Goal: Information Seeking & Learning: Learn about a topic

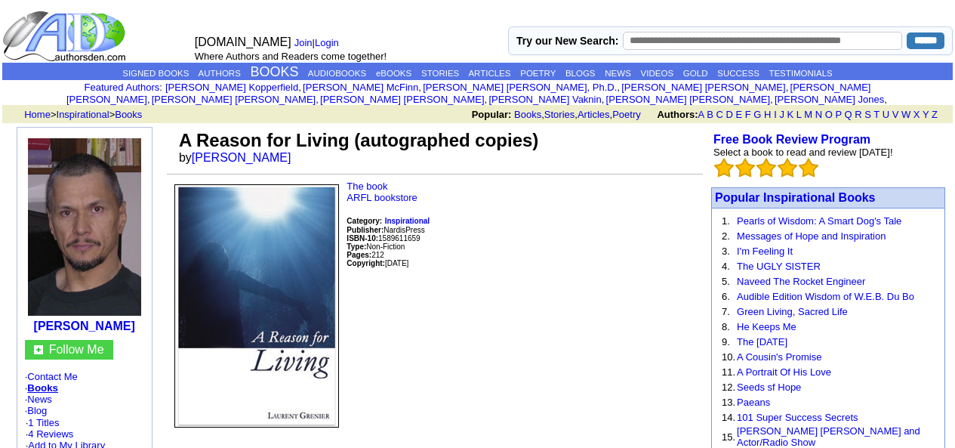
click at [661, 40] on input "text" at bounding box center [762, 41] width 279 height 18
type input "*"
type input "**********"
click at [906, 32] on input "******" at bounding box center [925, 40] width 38 height 17
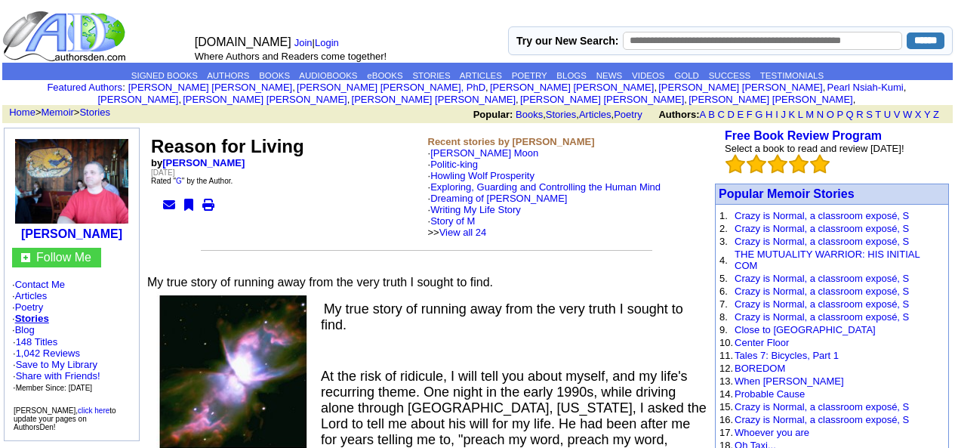
drag, startPoint x: 93, startPoint y: 145, endPoint x: 317, endPoint y: 173, distance: 225.9
click at [317, 173] on td "Reason for Living by John Rockie Coppolella Sunday, April 6, 2008 Rated " G " b…" at bounding box center [287, 186] width 277 height 105
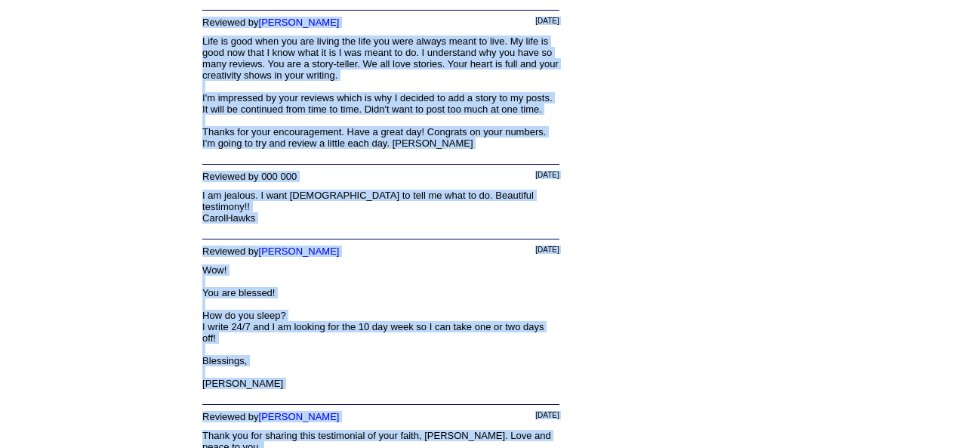
scroll to position [2491, 0]
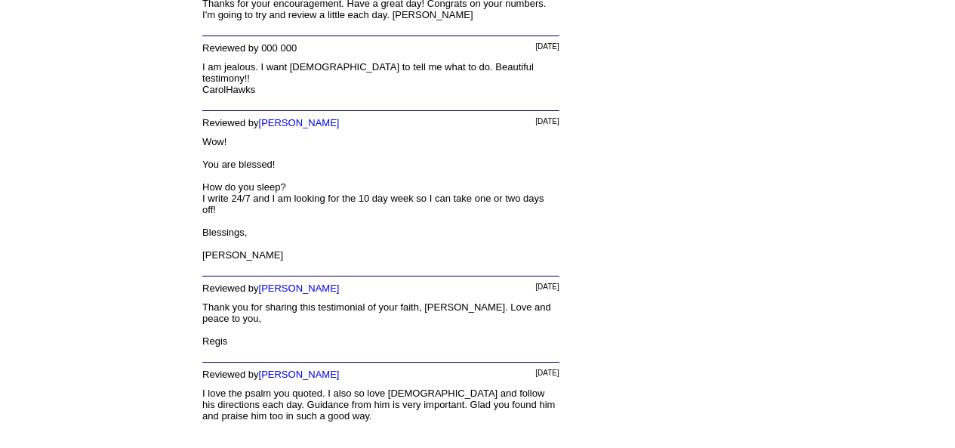
drag, startPoint x: 151, startPoint y: 134, endPoint x: 572, endPoint y: 293, distance: 450.2
copy div "Reason for Living by John Rockie Coppolella Sunday, April 6, 2008 Rated " G " b…"
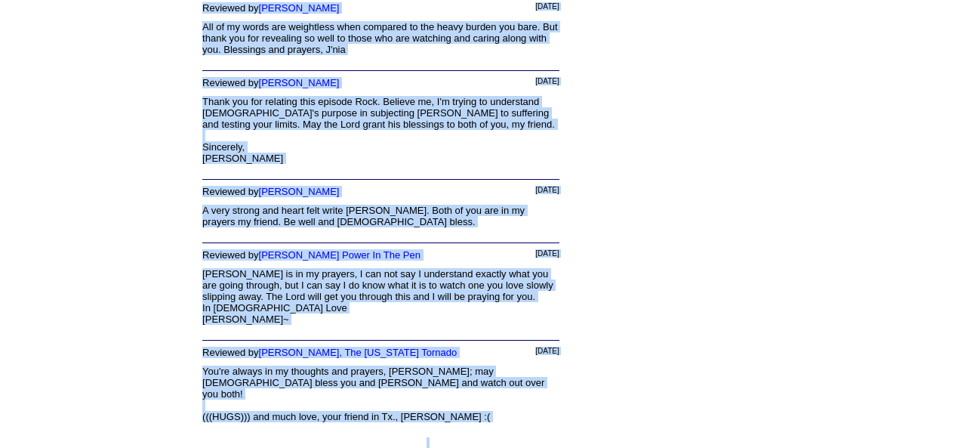
scroll to position [2186, 0]
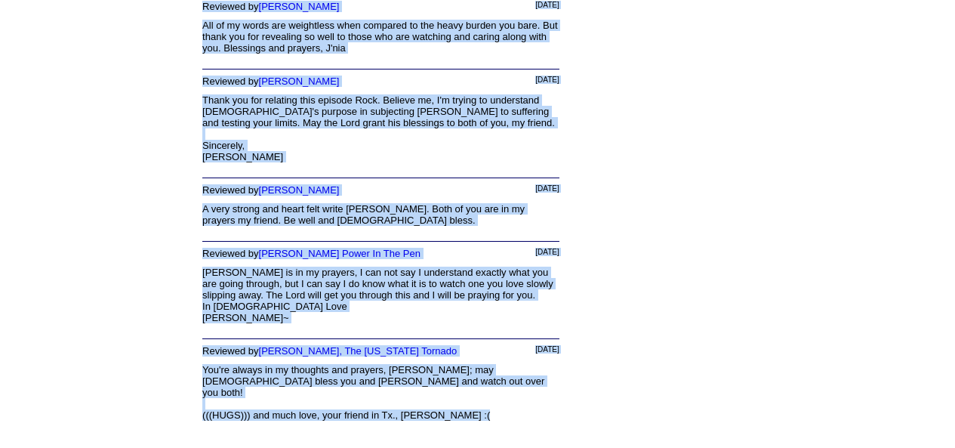
drag, startPoint x: 151, startPoint y: 57, endPoint x: 519, endPoint y: 308, distance: 445.5
copy div "Lor ip Dolors Ametcons! ad Elit Seddoe Temporinci Utlabo, Etdolore 31, 7256 Mag…"
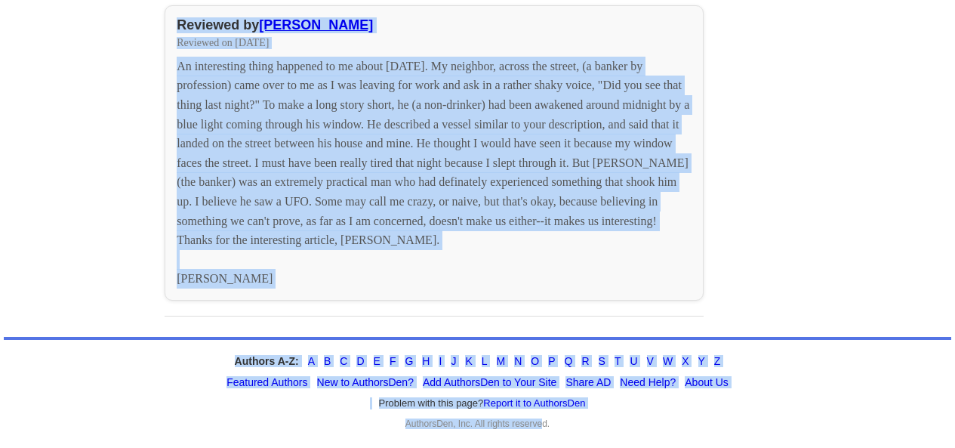
scroll to position [2561, 0]
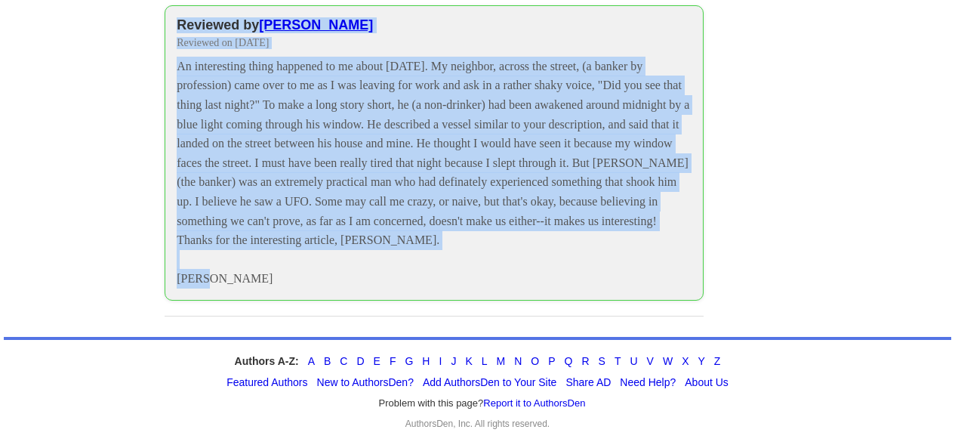
drag, startPoint x: 182, startPoint y: 141, endPoint x: 499, endPoint y: 309, distance: 358.9
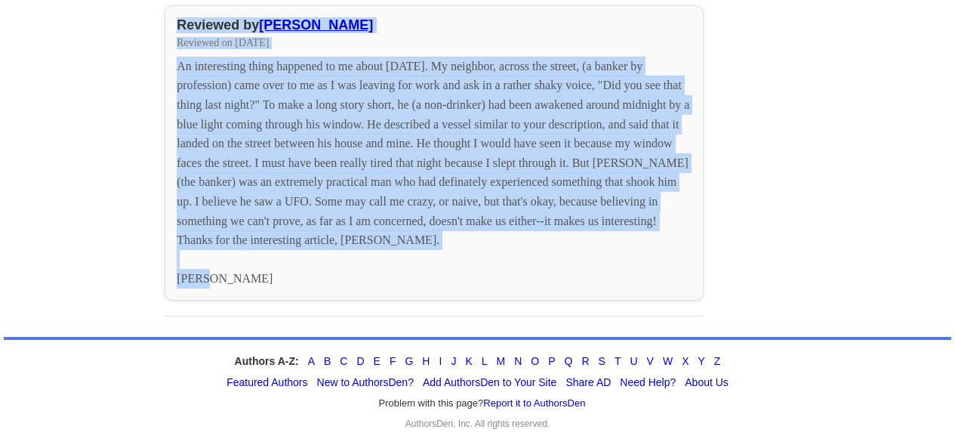
copy td "The Philadelphia Experiment , UFOs, Tesla and Other Strange Things by John Rock…"
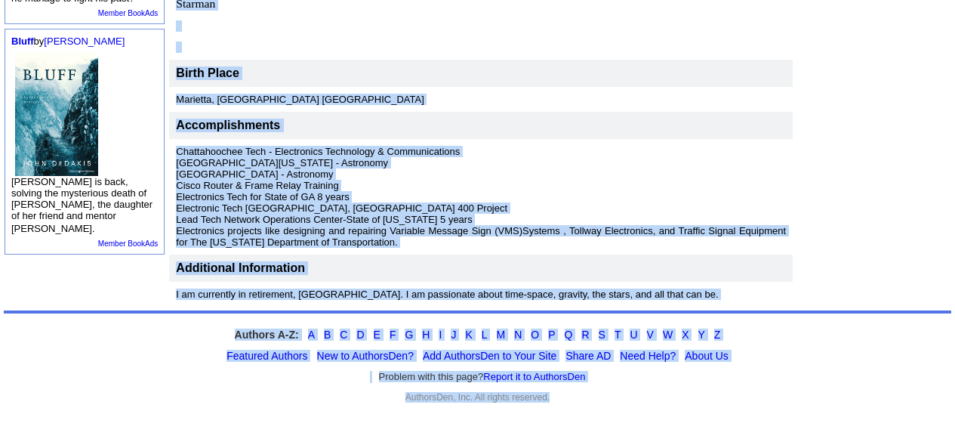
scroll to position [558, 0]
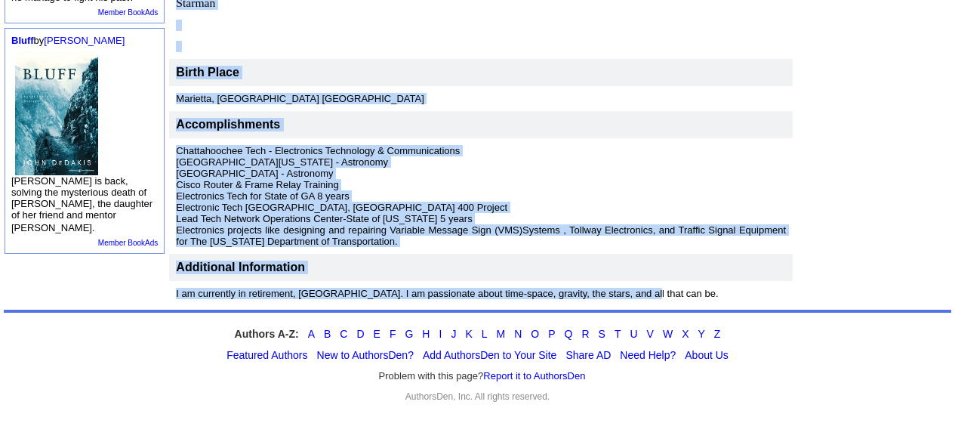
drag, startPoint x: 146, startPoint y: 125, endPoint x: 657, endPoint y: 284, distance: 535.0
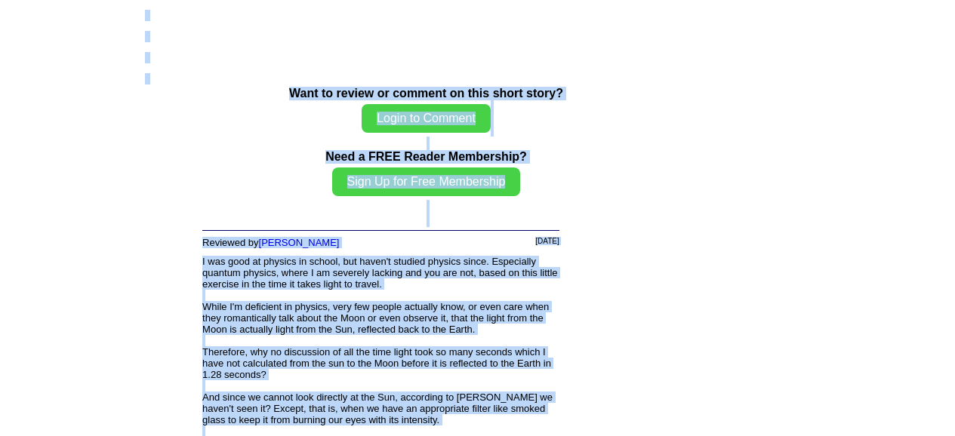
scroll to position [1085, 0]
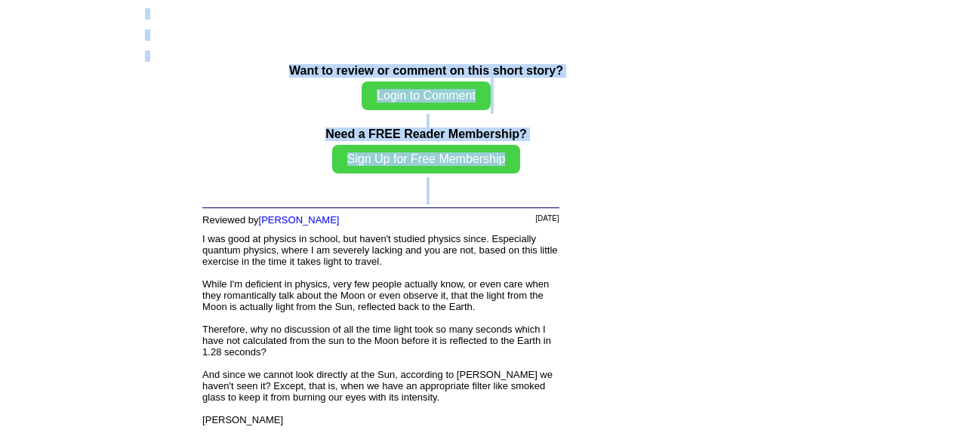
drag, startPoint x: 151, startPoint y: 136, endPoint x: 717, endPoint y: 291, distance: 587.0
copy div "Einstein's Moon by John Rockie Coppolella Sunday, January 12, 2025 Rated " G " …"
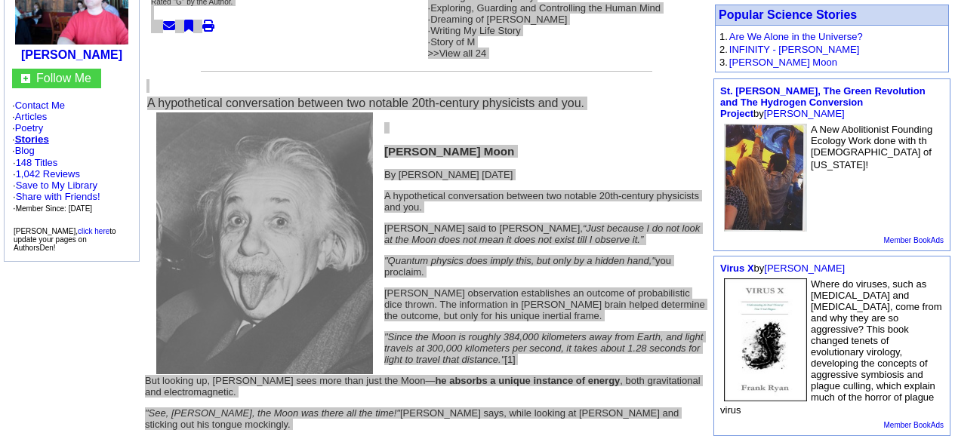
scroll to position [28, 0]
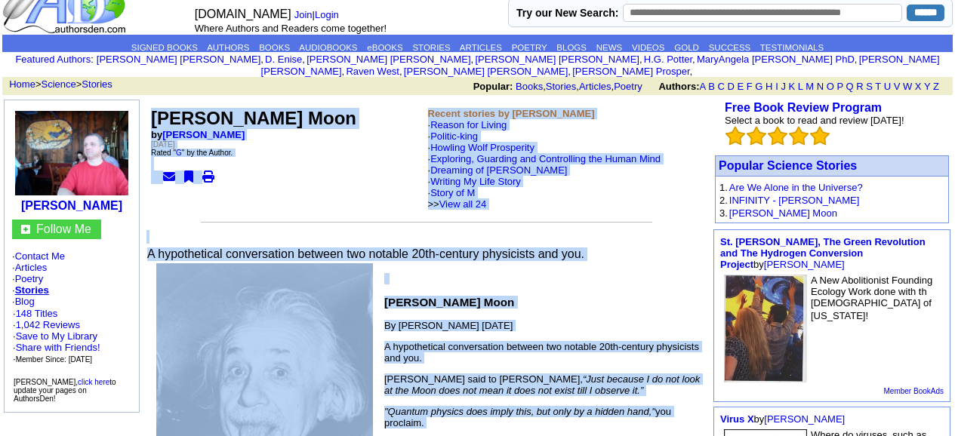
click at [364, 131] on td "Einstein's Moon by John Rockie Coppolella Sunday, January 12, 2025 Rated " G " …" at bounding box center [287, 158] width 277 height 105
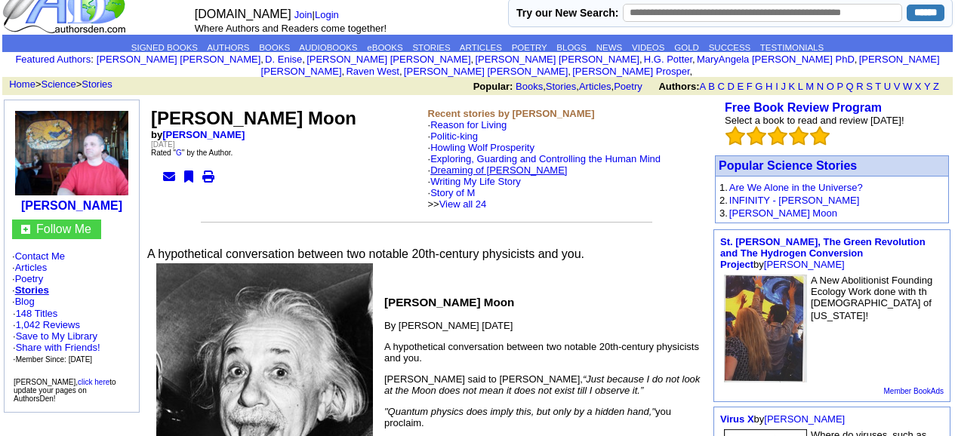
click at [525, 165] on link "Dreaming of Tesla" at bounding box center [498, 170] width 137 height 11
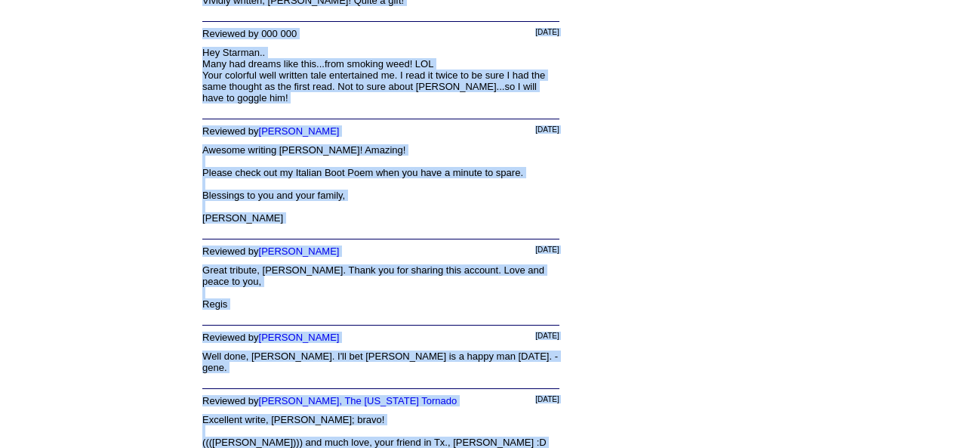
scroll to position [1732, 0]
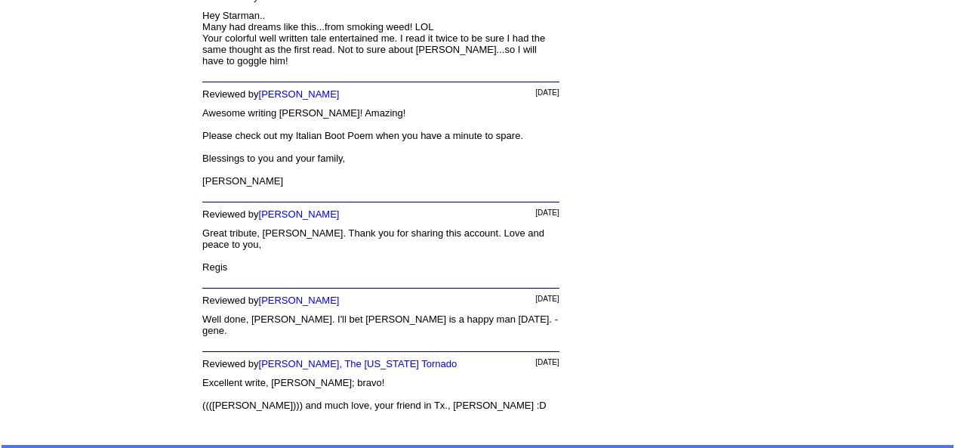
drag, startPoint x: 156, startPoint y: 38, endPoint x: 611, endPoint y: 292, distance: 521.0
copy div "Lo ipsumdo si ametcon adi elits Doeius Tempo, inci U lab etdo 92 magna ali enim…"
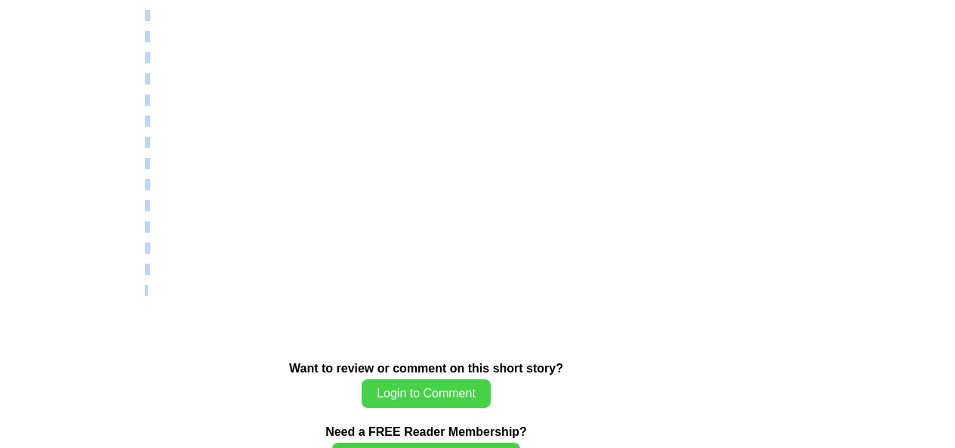
scroll to position [2101, 0]
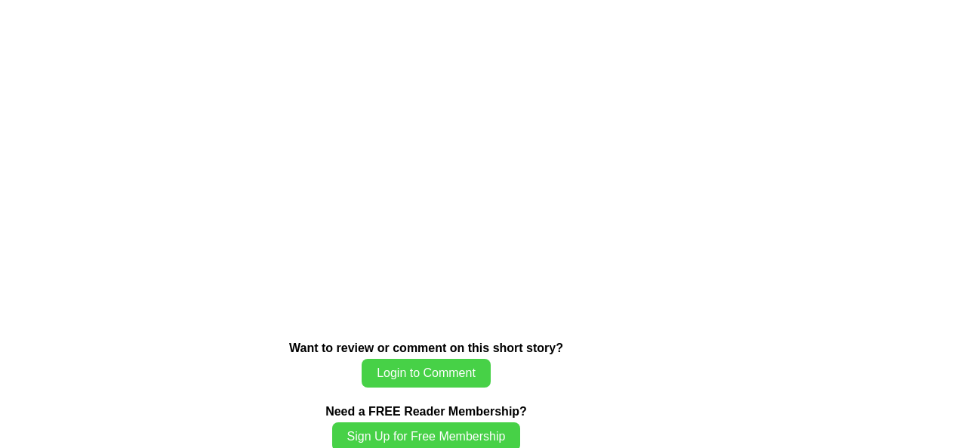
drag, startPoint x: 151, startPoint y: 135, endPoint x: 542, endPoint y: 55, distance: 399.0
copy td "Black holes, John Wheeler and Ultimate Reality by John Rockie Coppolella Wednes…"
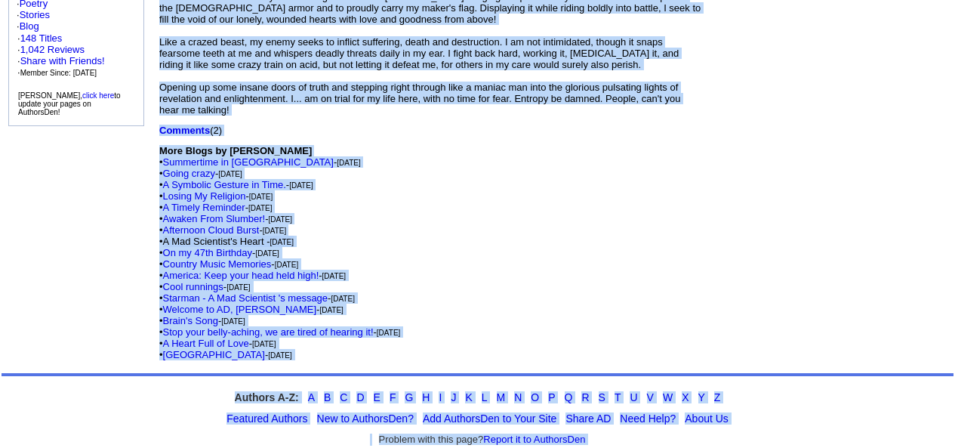
scroll to position [325, 0]
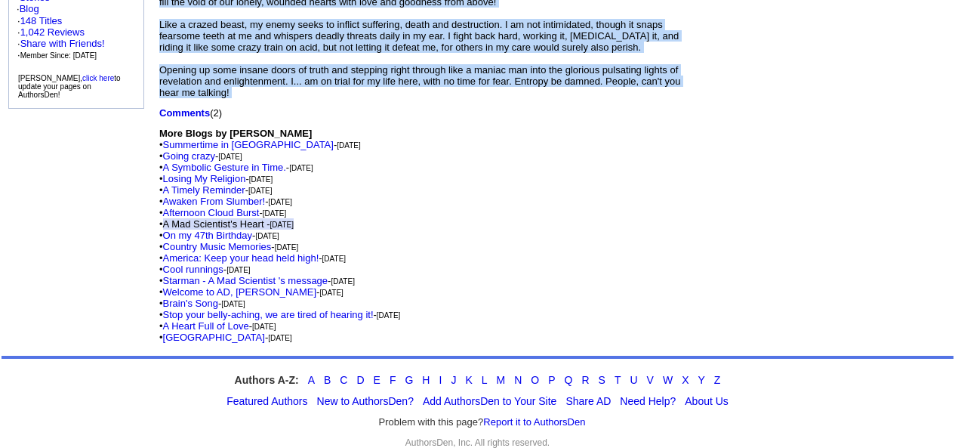
drag, startPoint x: 158, startPoint y: 56, endPoint x: 506, endPoint y: 88, distance: 349.4
click at [506, 88] on td "Blogs by [PERSON_NAME] A Mad Scientist's Heart [DATE] 8:36:36 PM Summarizing an…" at bounding box center [430, 76] width 548 height 539
copy td "Blogs by [PERSON_NAME] A Mad Scientist's Heart [DATE] 8:36:36 PM Summarizing an…"
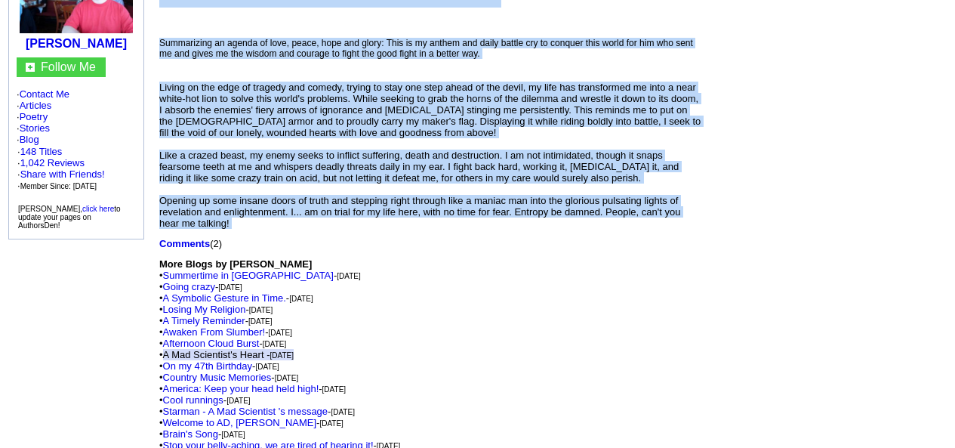
scroll to position [23, 0]
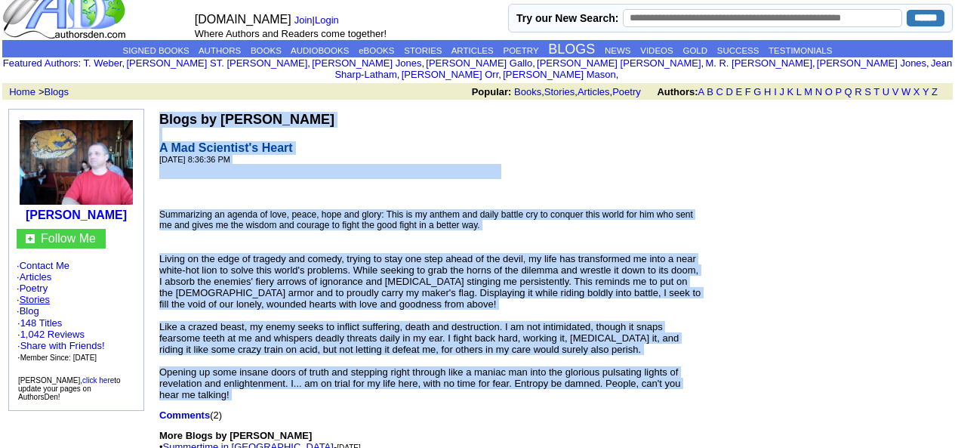
click at [42, 297] on link "Stories" at bounding box center [35, 299] width 30 height 11
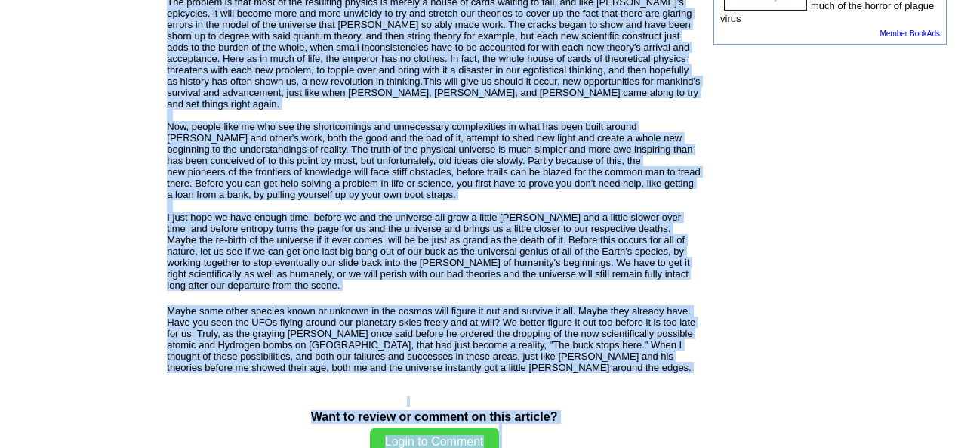
scroll to position [1038, 0]
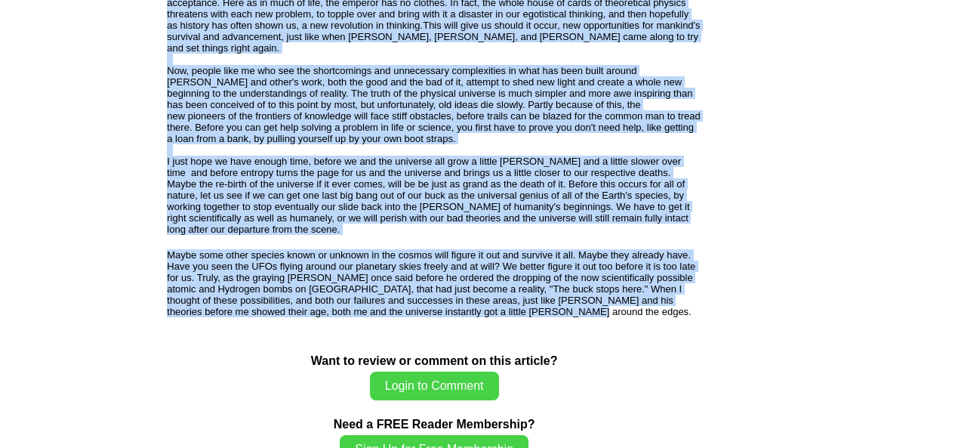
drag, startPoint x: 189, startPoint y: 150, endPoint x: 611, endPoint y: 256, distance: 435.6
click at [611, 256] on td "The Graying of Einstein's Universe by John Rockie Coppolella Rated " G " by the…" at bounding box center [434, 340] width 546 height 2501
copy td "The Graying of Einstein's Universe by John Rockie Coppolella Rated " G " by the…"
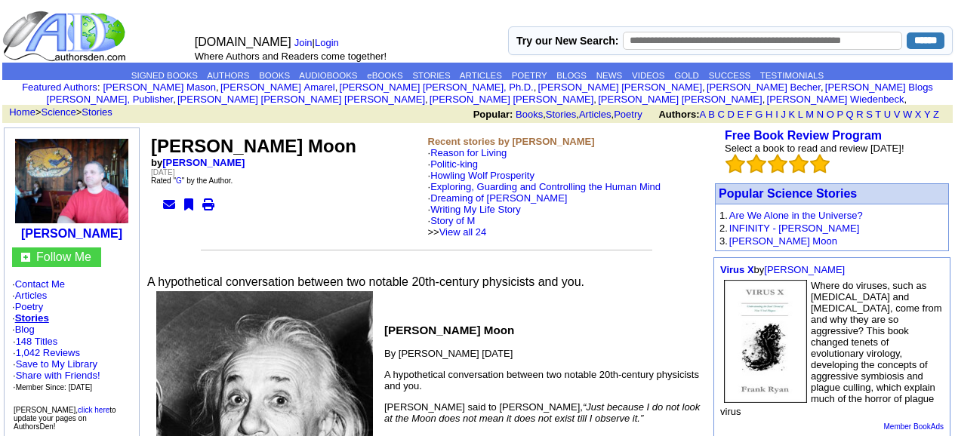
click at [37, 322] on link "Stories" at bounding box center [32, 317] width 34 height 11
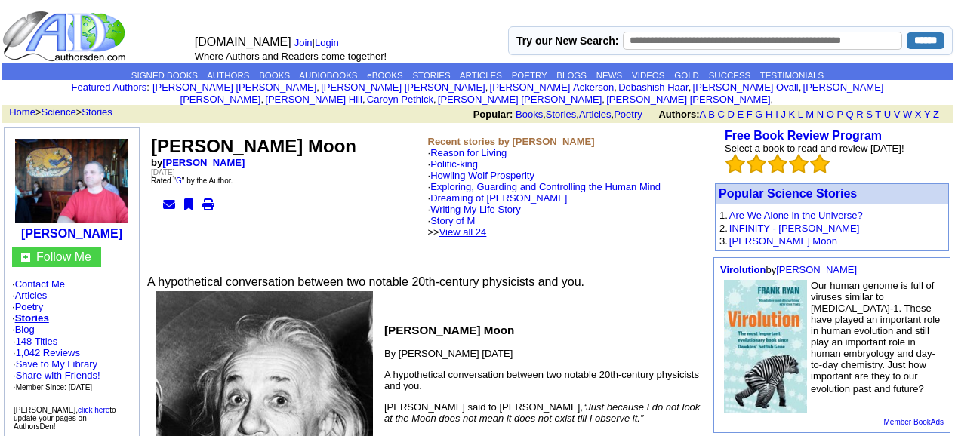
click at [487, 226] on link "View all 24" at bounding box center [463, 231] width 48 height 11
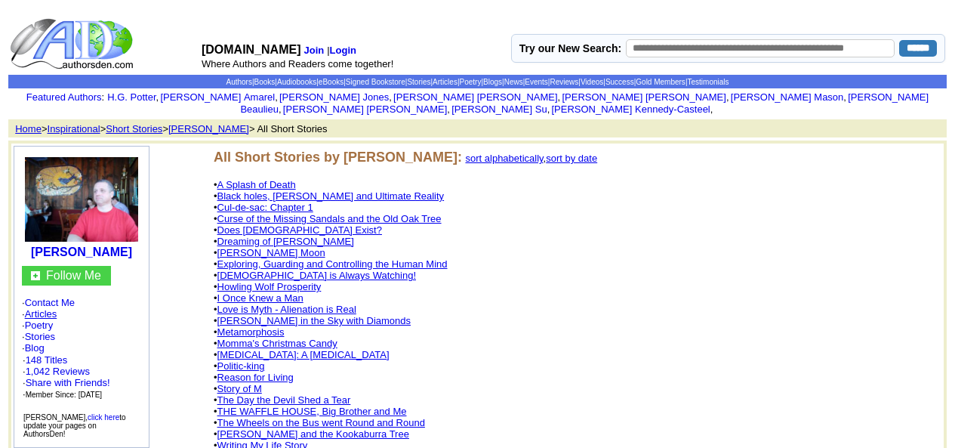
click at [39, 312] on link "Articles" at bounding box center [41, 313] width 32 height 11
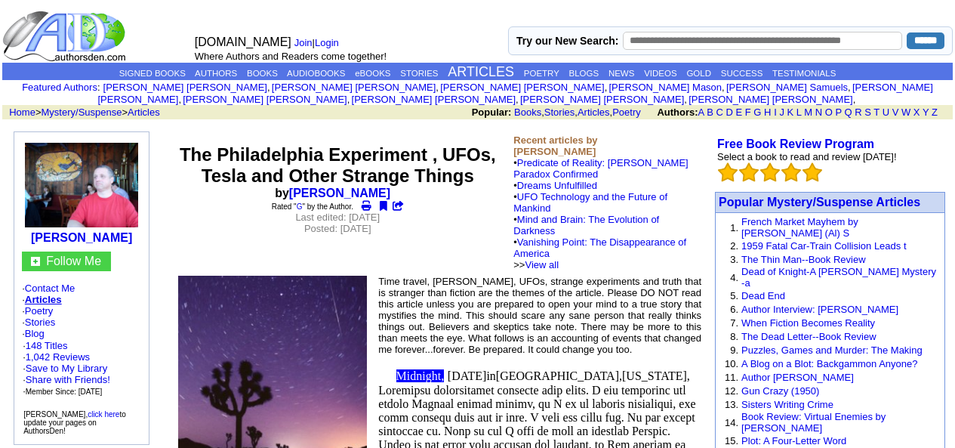
click at [62, 305] on link "Articles" at bounding box center [43, 299] width 37 height 11
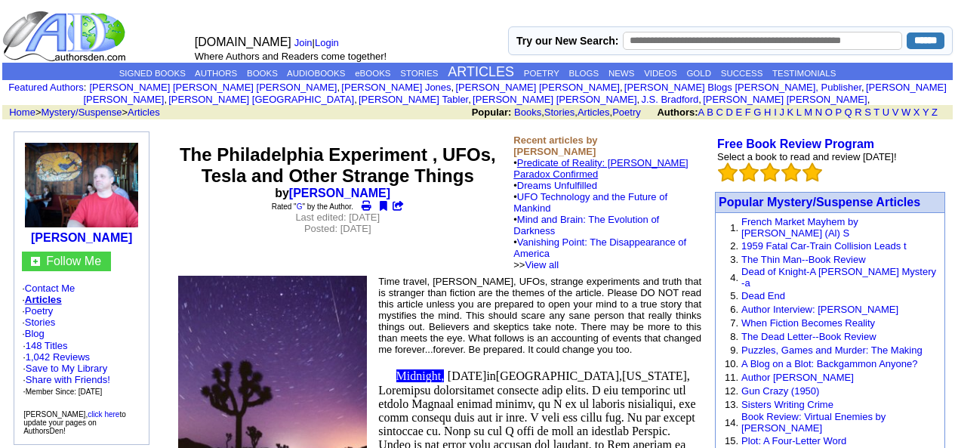
click at [545, 157] on link "Predicate of Reality: [PERSON_NAME] Paradox Confirmed" at bounding box center [600, 168] width 174 height 23
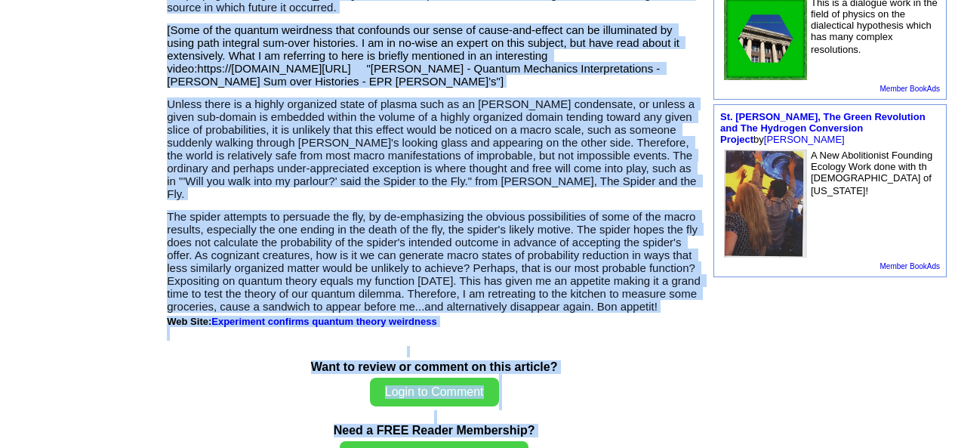
scroll to position [758, 0]
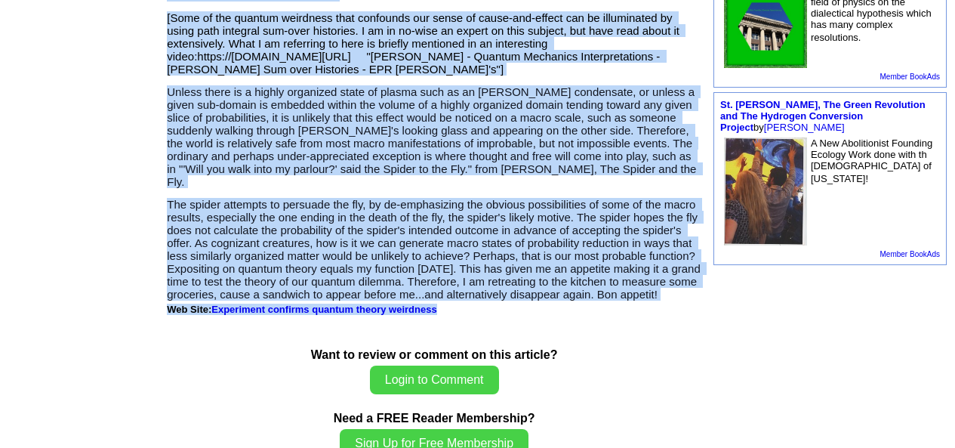
drag, startPoint x: 206, startPoint y: 141, endPoint x: 609, endPoint y: 278, distance: 425.8
click at [609, 278] on td "Predicate of Reality: Wheeler's Paradox Confirmed by John Rockie Coppolella Rat…" at bounding box center [434, 76] width 546 height 1414
copy td "Predicate of Reality: Wheeler's Paradox Confirmed by John Rockie Coppolella Rat…"
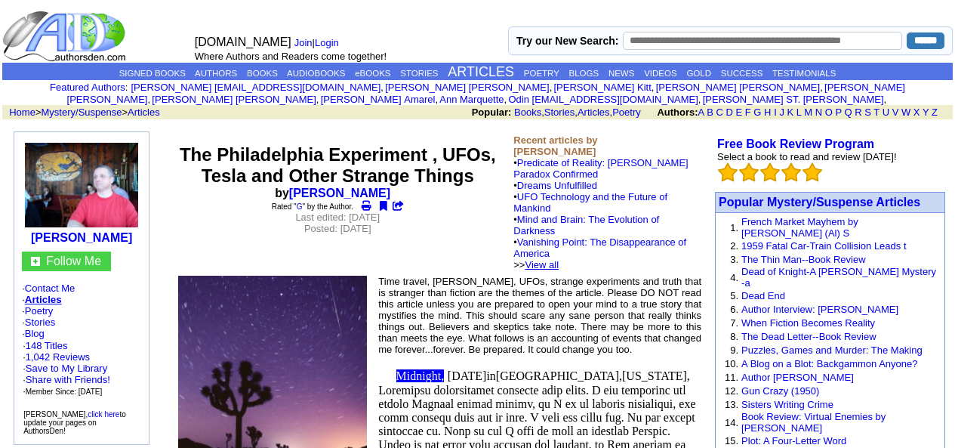
click at [558, 259] on link "View all" at bounding box center [542, 264] width 34 height 11
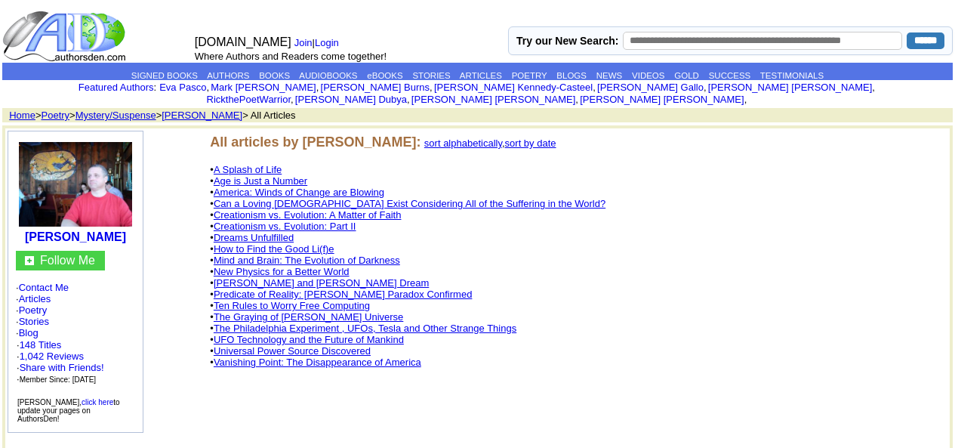
click at [338, 334] on link "UFO Technology and the Future of Mankind" at bounding box center [309, 339] width 190 height 11
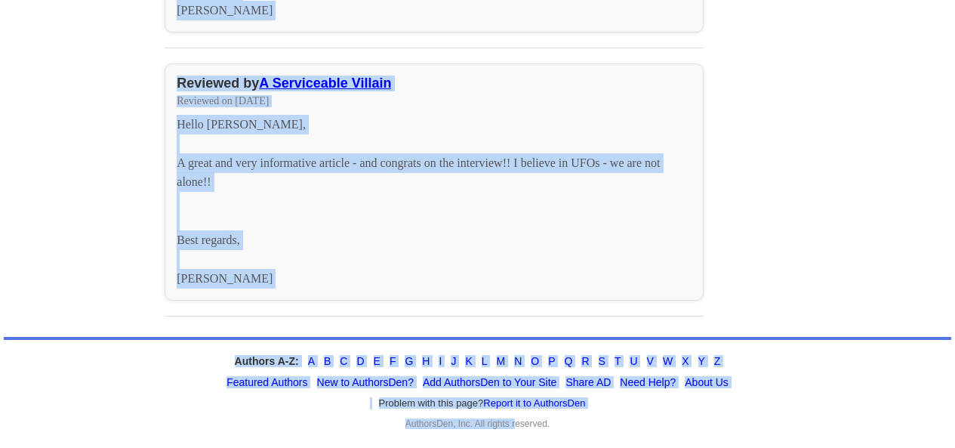
scroll to position [2140, 0]
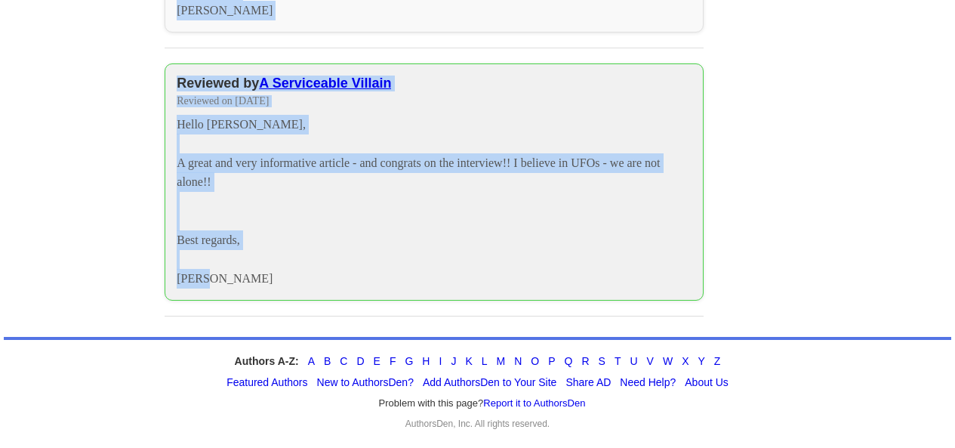
drag, startPoint x: 190, startPoint y: 152, endPoint x: 457, endPoint y: 285, distance: 298.4
copy td "UFO Technology and the Future of Mankind by John Rockie Coppolella Rated " PG "…"
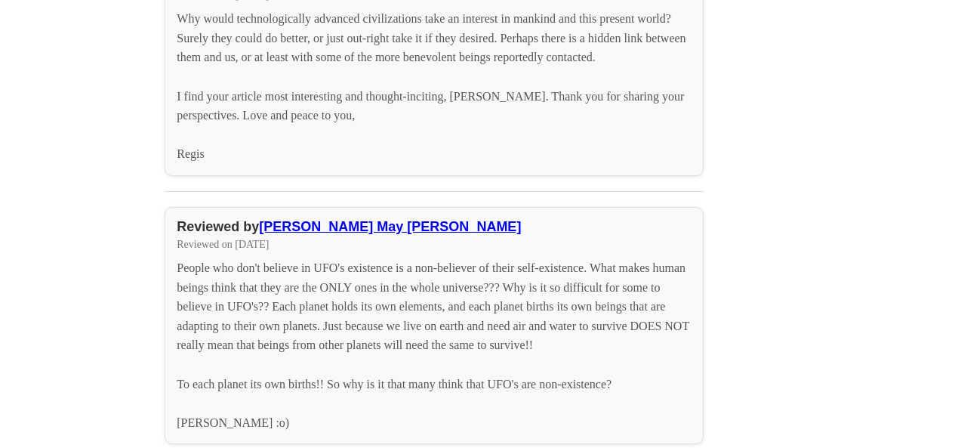
scroll to position [1537, 0]
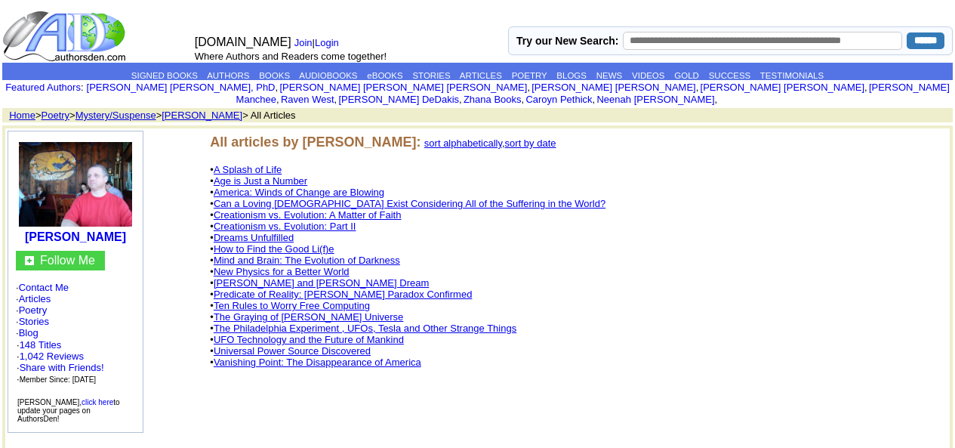
click at [262, 266] on link "New Physics for a Better World" at bounding box center [282, 271] width 136 height 11
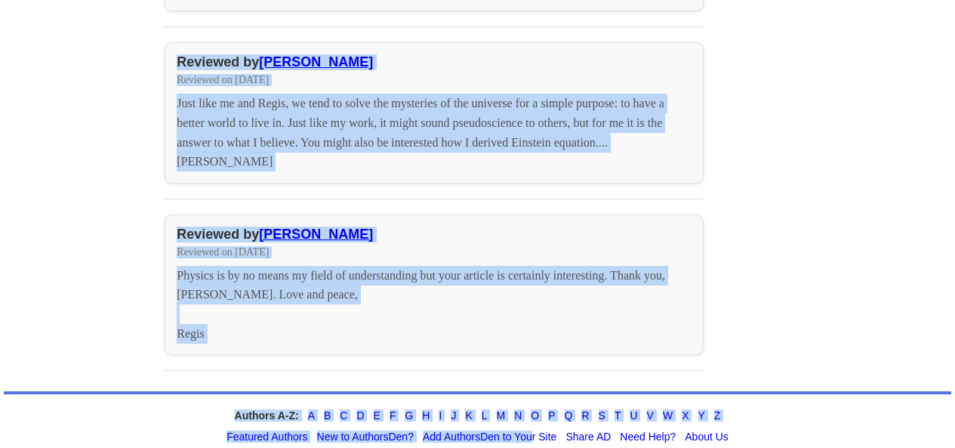
scroll to position [1197, 0]
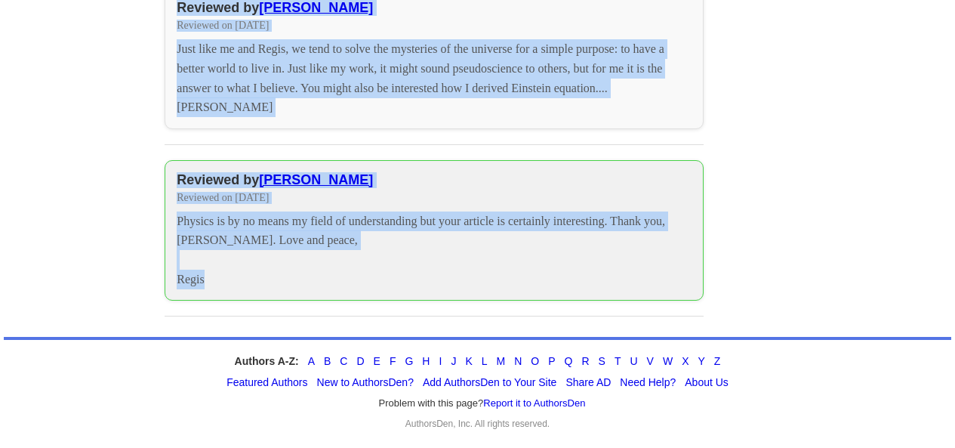
drag, startPoint x: 202, startPoint y: 152, endPoint x: 513, endPoint y: 278, distance: 336.2
copy td "New Physics for a Better World by John Rockie Coppolella Rated " G " by the Aut…"
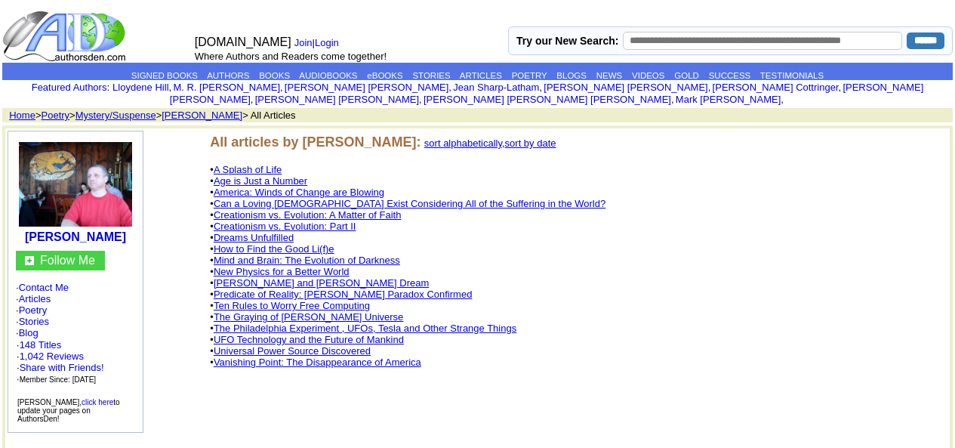
click at [350, 345] on link "Universal Power Source Discovered" at bounding box center [292, 350] width 157 height 11
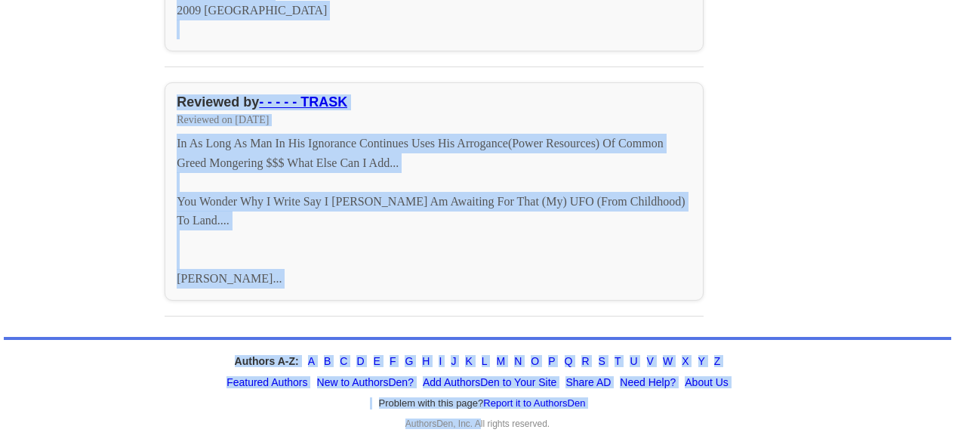
scroll to position [2778, 0]
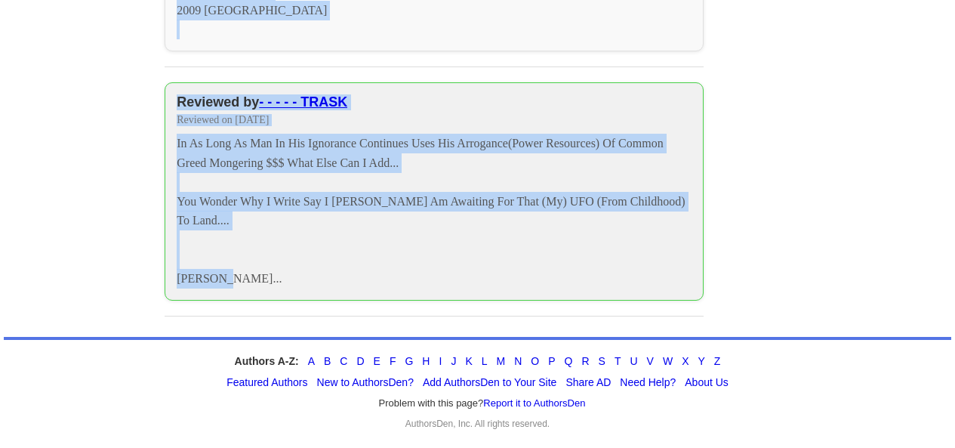
drag, startPoint x: 185, startPoint y: 154, endPoint x: 471, endPoint y: 285, distance: 314.4
copy td "Loremipsu Dolor Sitame Consectetu ad Elit Seddoe Temporinci Utlab " E " do mag …"
